Goal: Browse casually

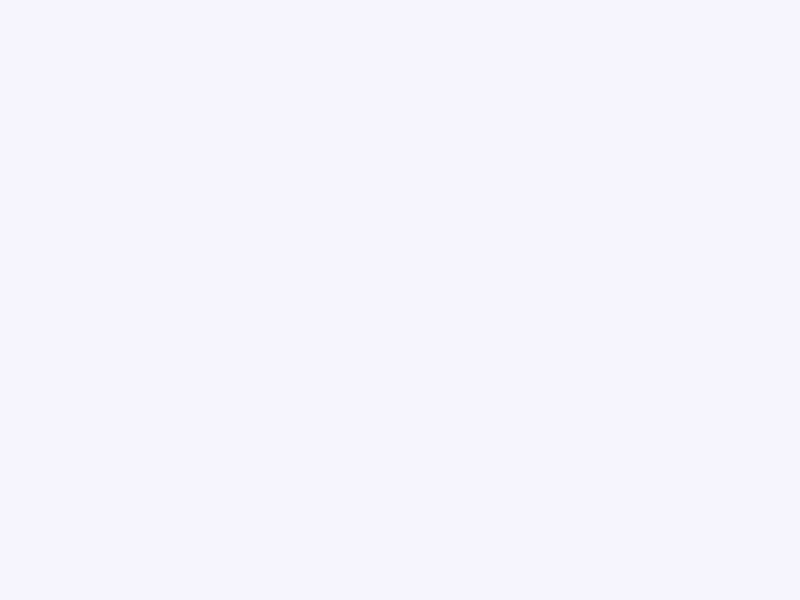
click at [400, 300] on div at bounding box center [400, 300] width 800 height 600
